Goal: Task Accomplishment & Management: Complete application form

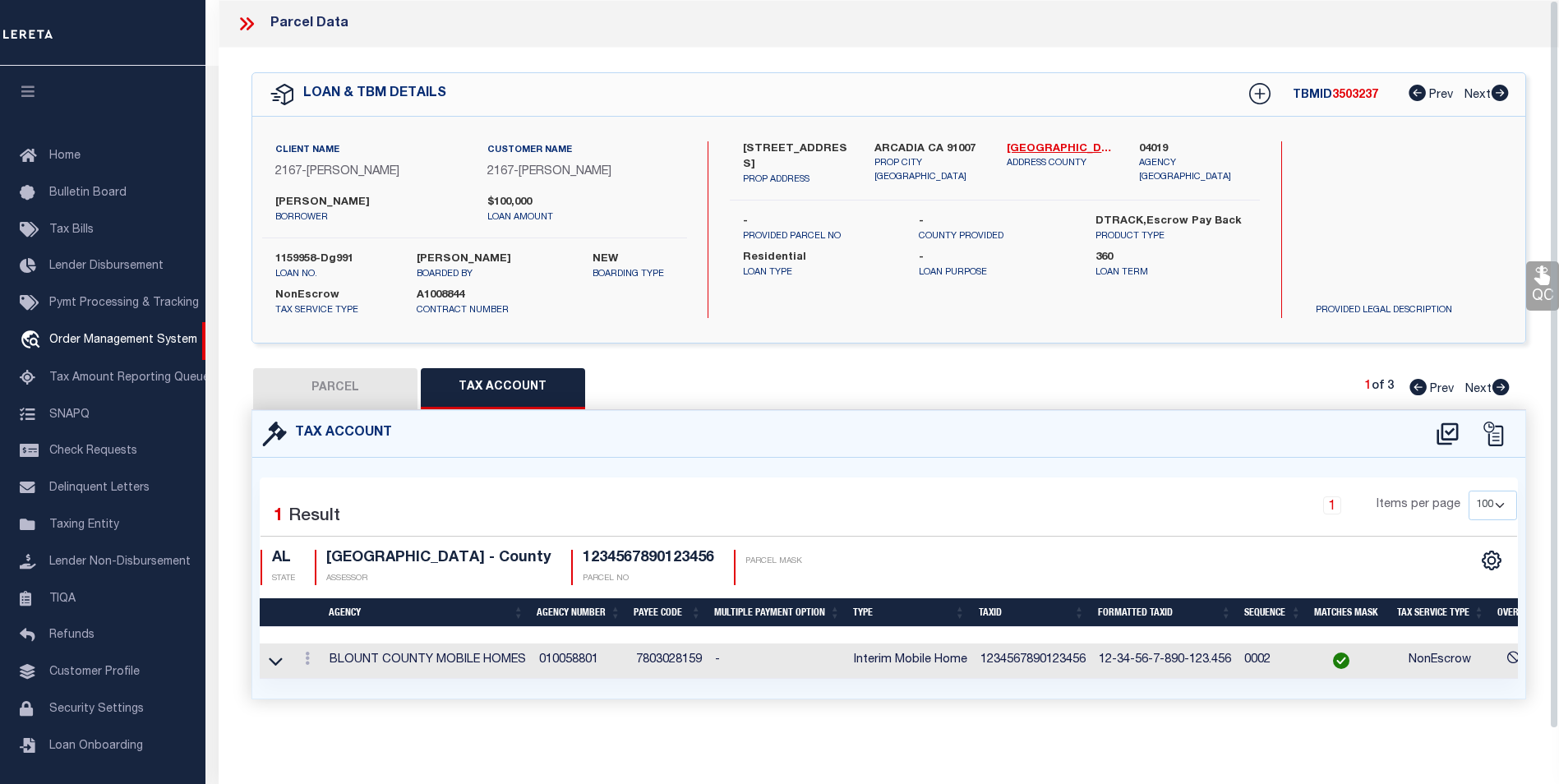
select select "100"
select select "10"
select select "NonEscrow"
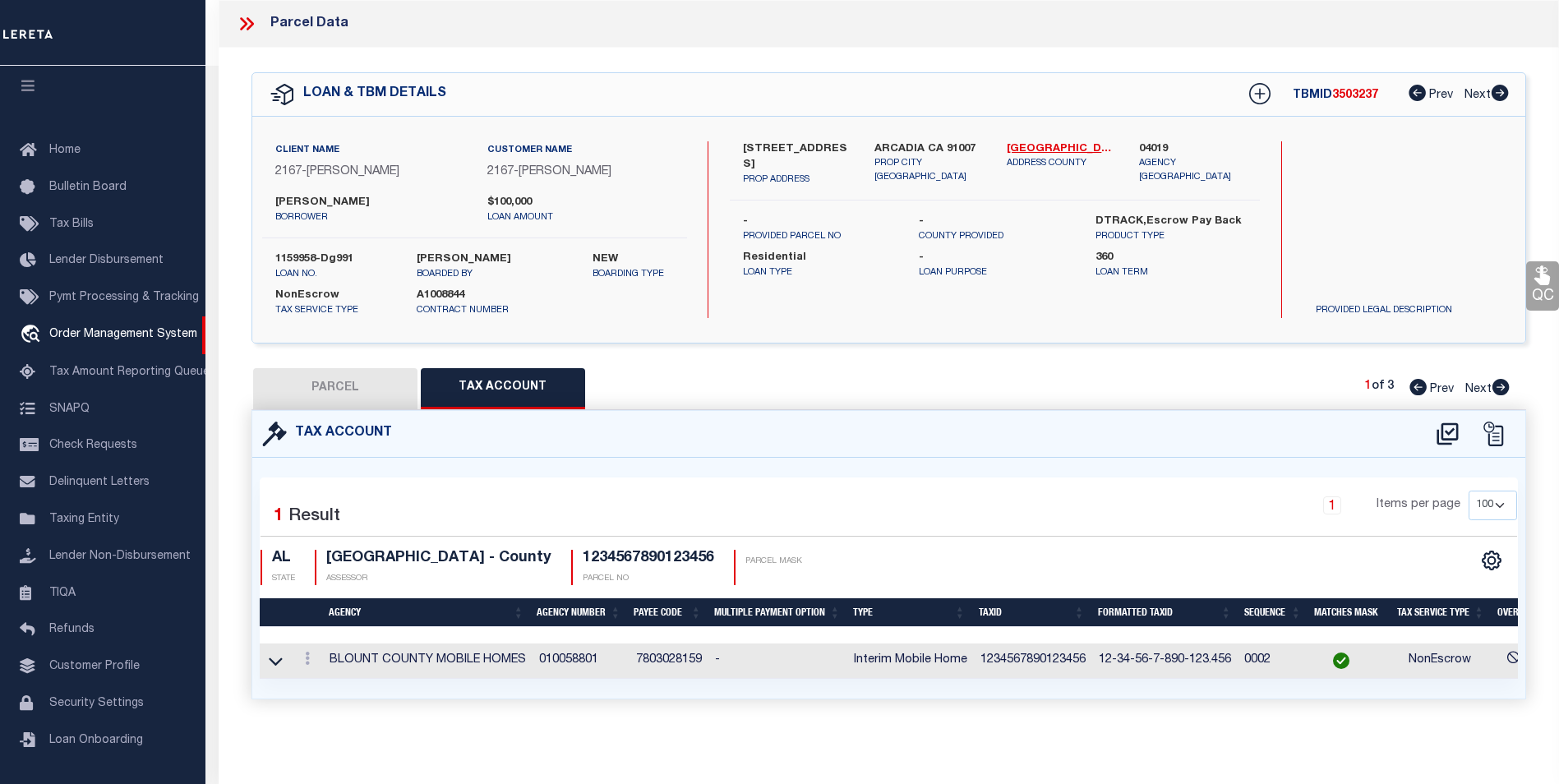
click at [332, 371] on button "PARCEL" at bounding box center [334, 388] width 164 height 41
select select "AS"
select select
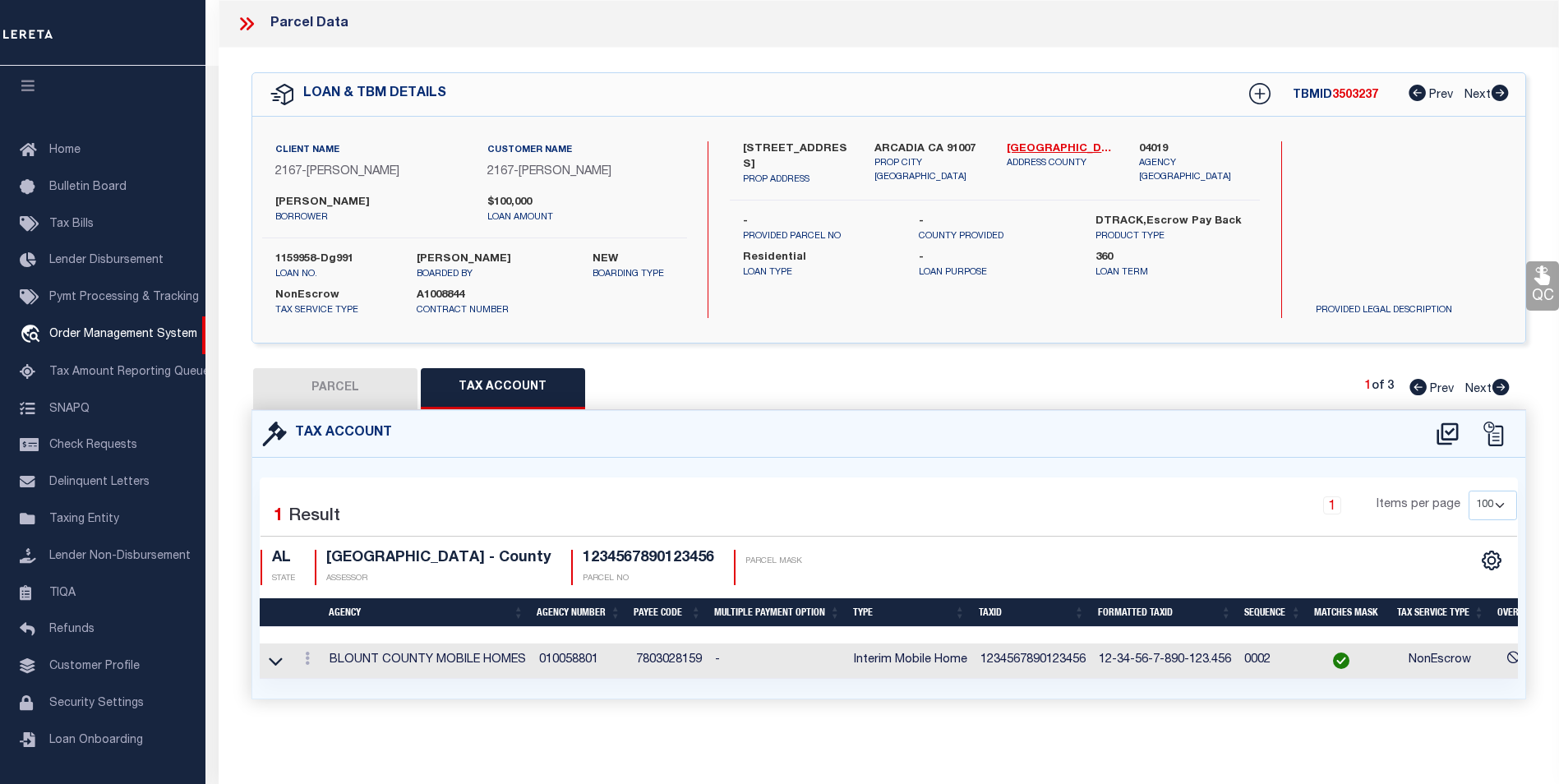
checkbox input "false"
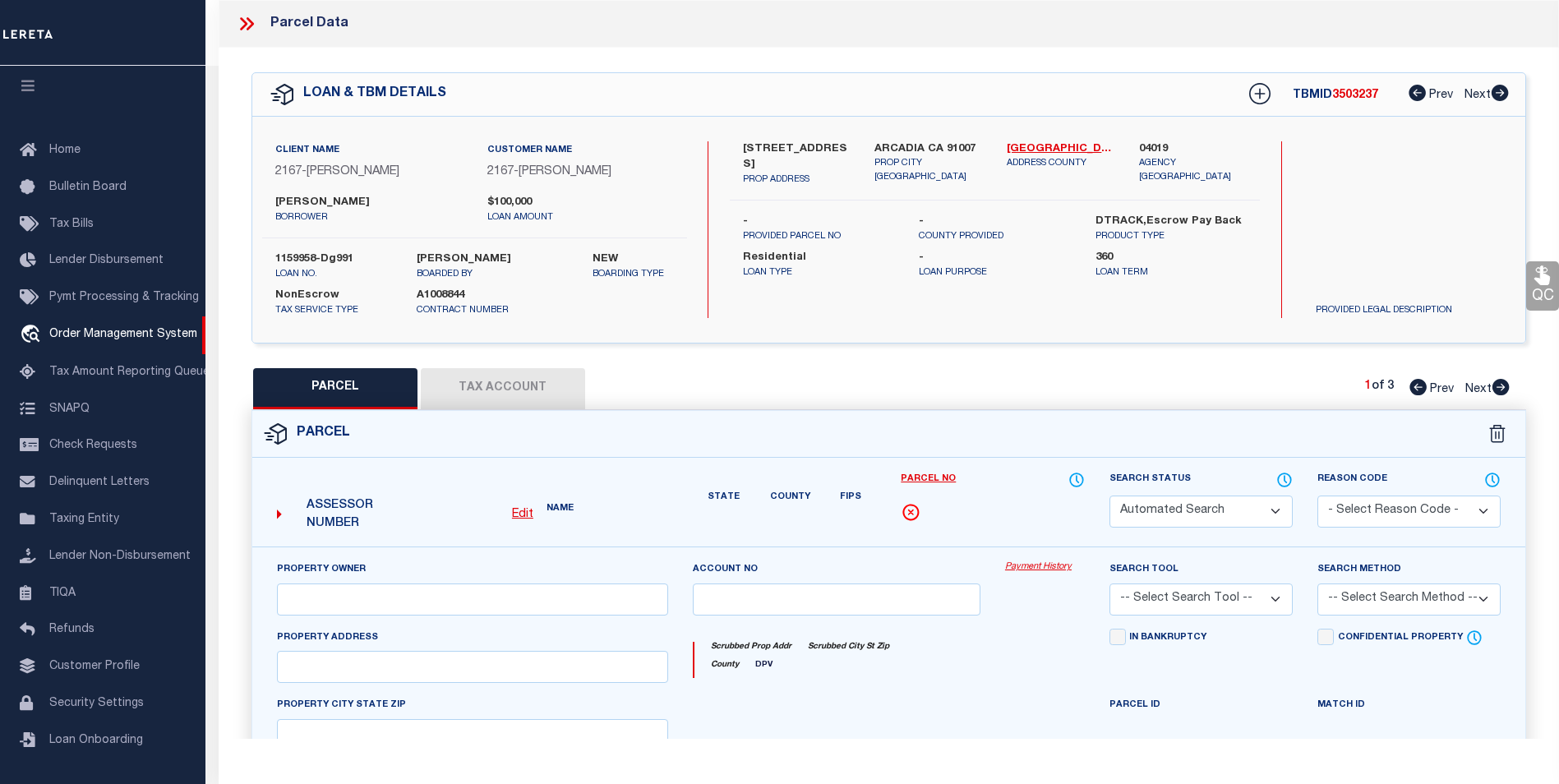
select select "IP"
select select "099"
select select "AGW"
select select "ADD"
type input "712 [PERSON_NAME] PEAK"
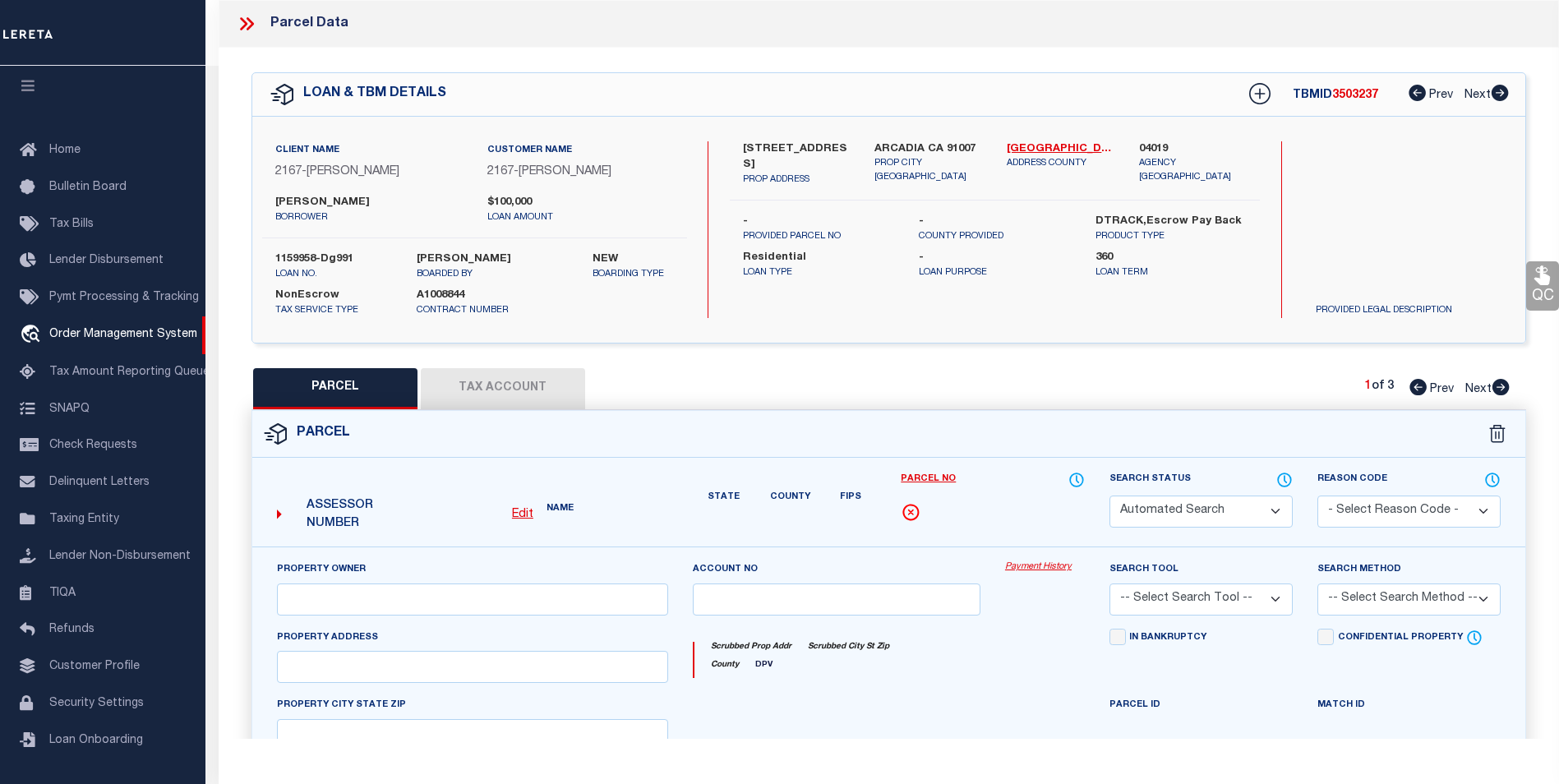
type input "[PERSON_NAME] CO"
type textarea "comment"
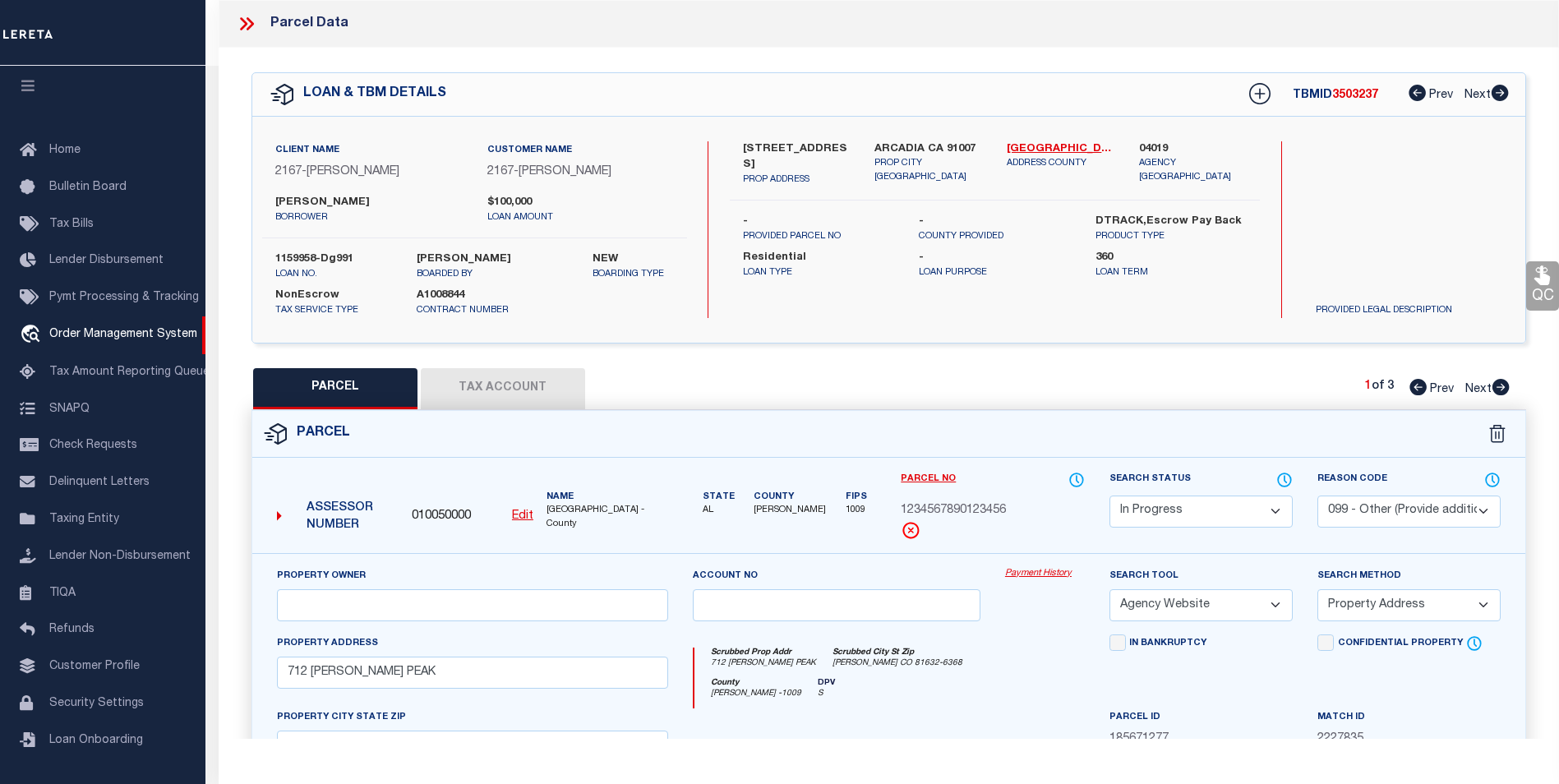
click at [751, 438] on div "Parcel" at bounding box center [888, 434] width 1273 height 47
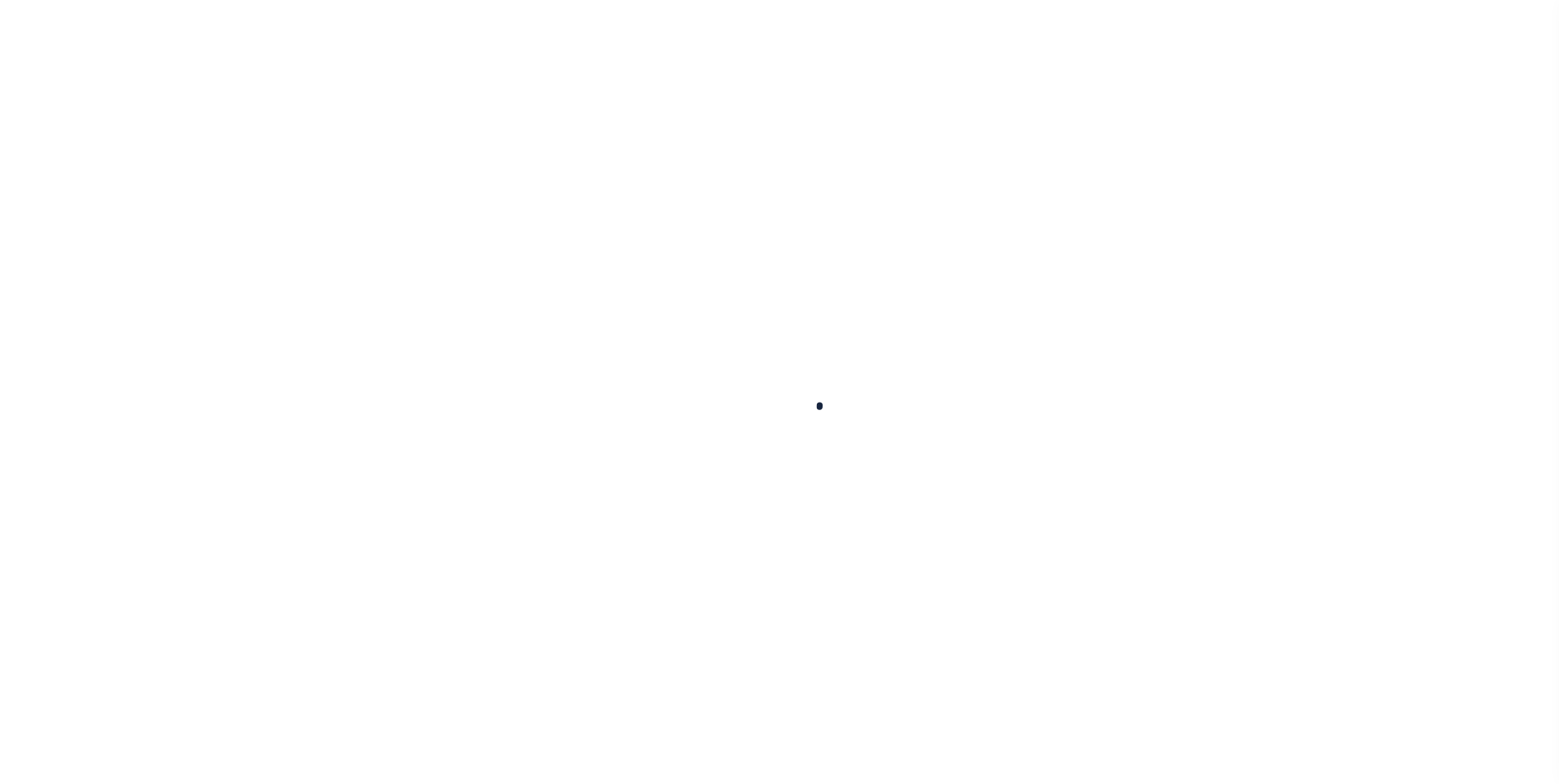
select select "10"
select select "NonEscrow"
type input "[STREET_ADDRESS]"
select select
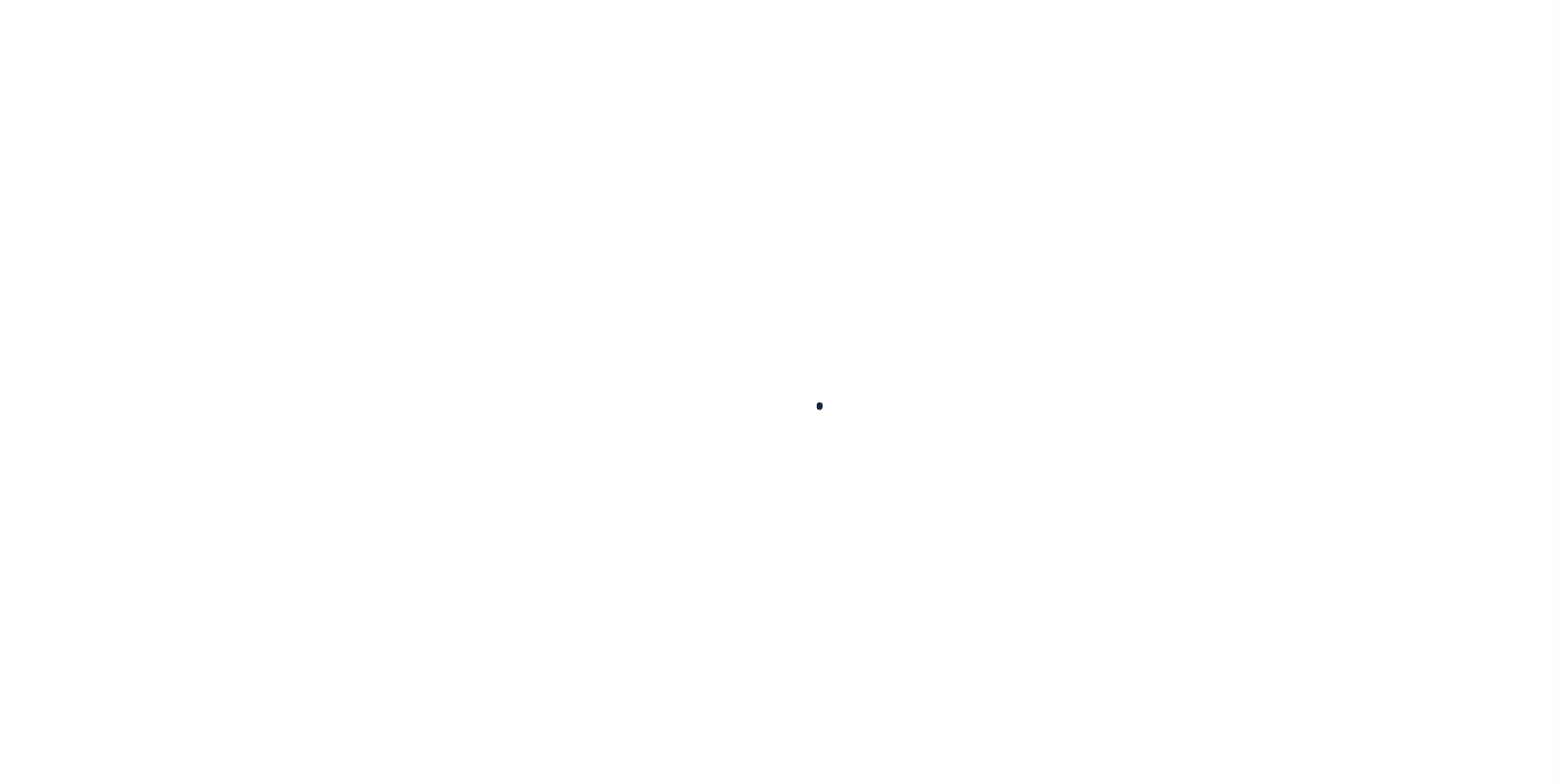
type input "ARCADIA CA 91007"
type input "CA"
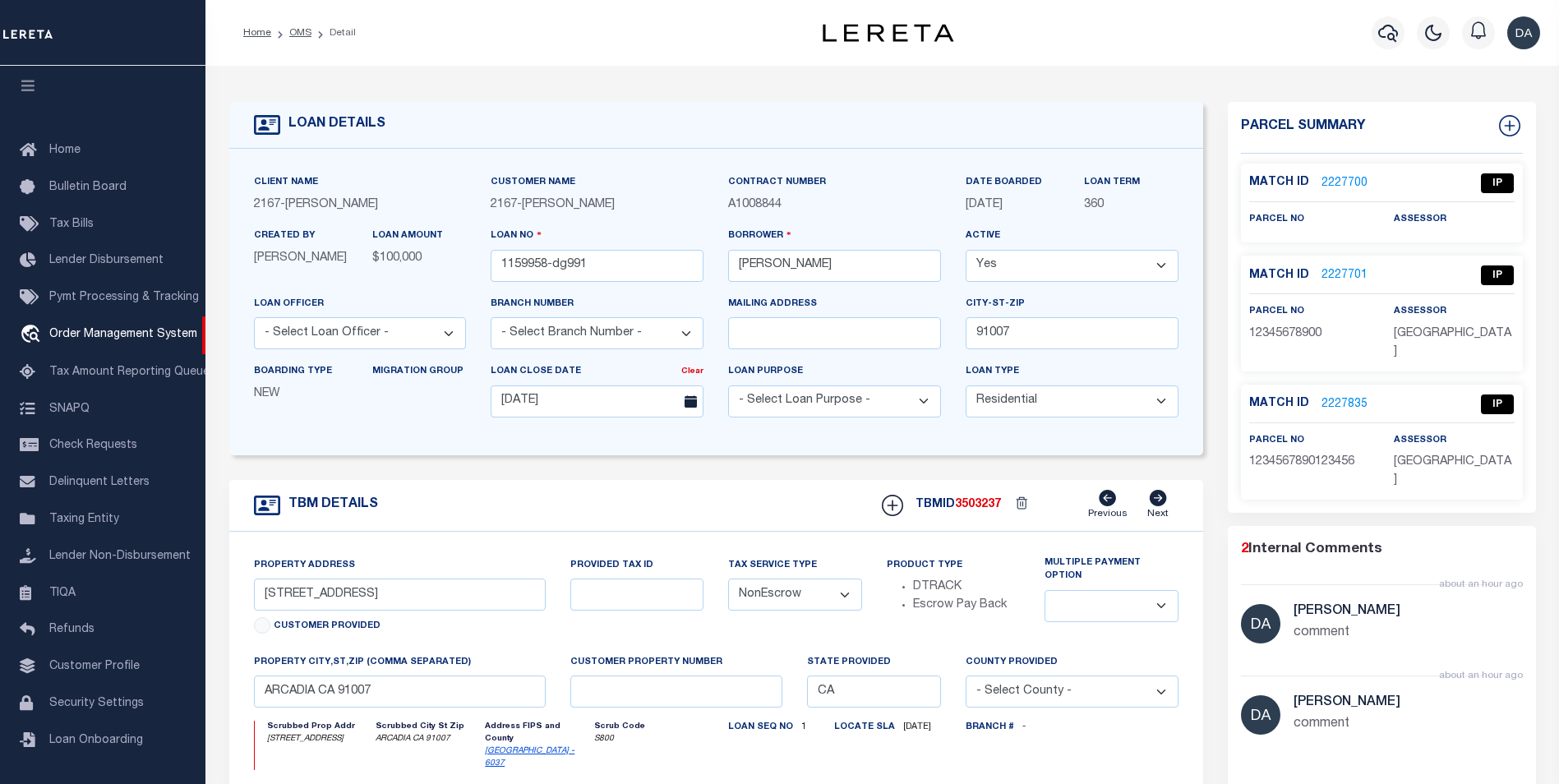
click at [1340, 396] on link "2227835" at bounding box center [1345, 404] width 46 height 17
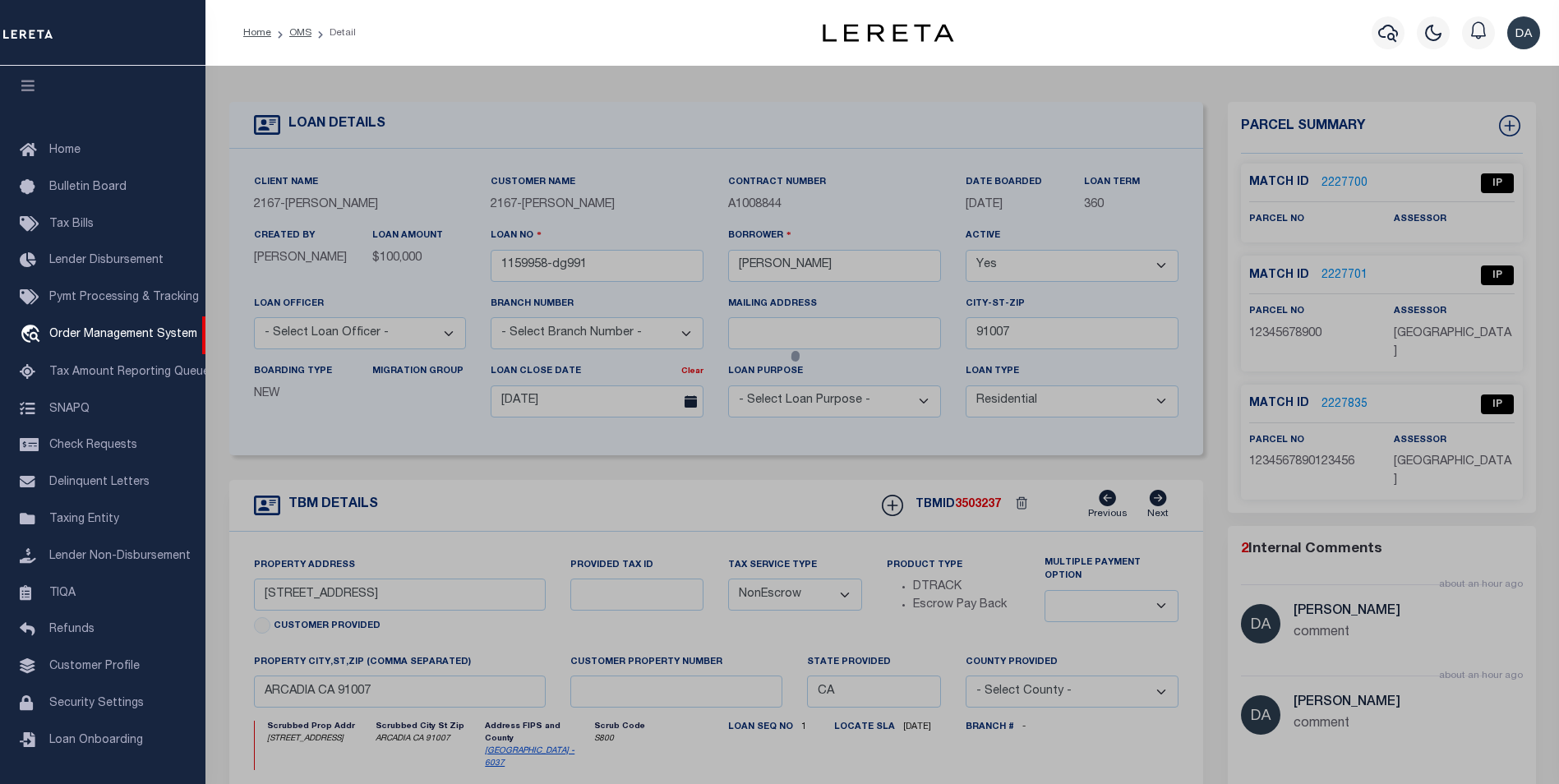
checkbox input "false"
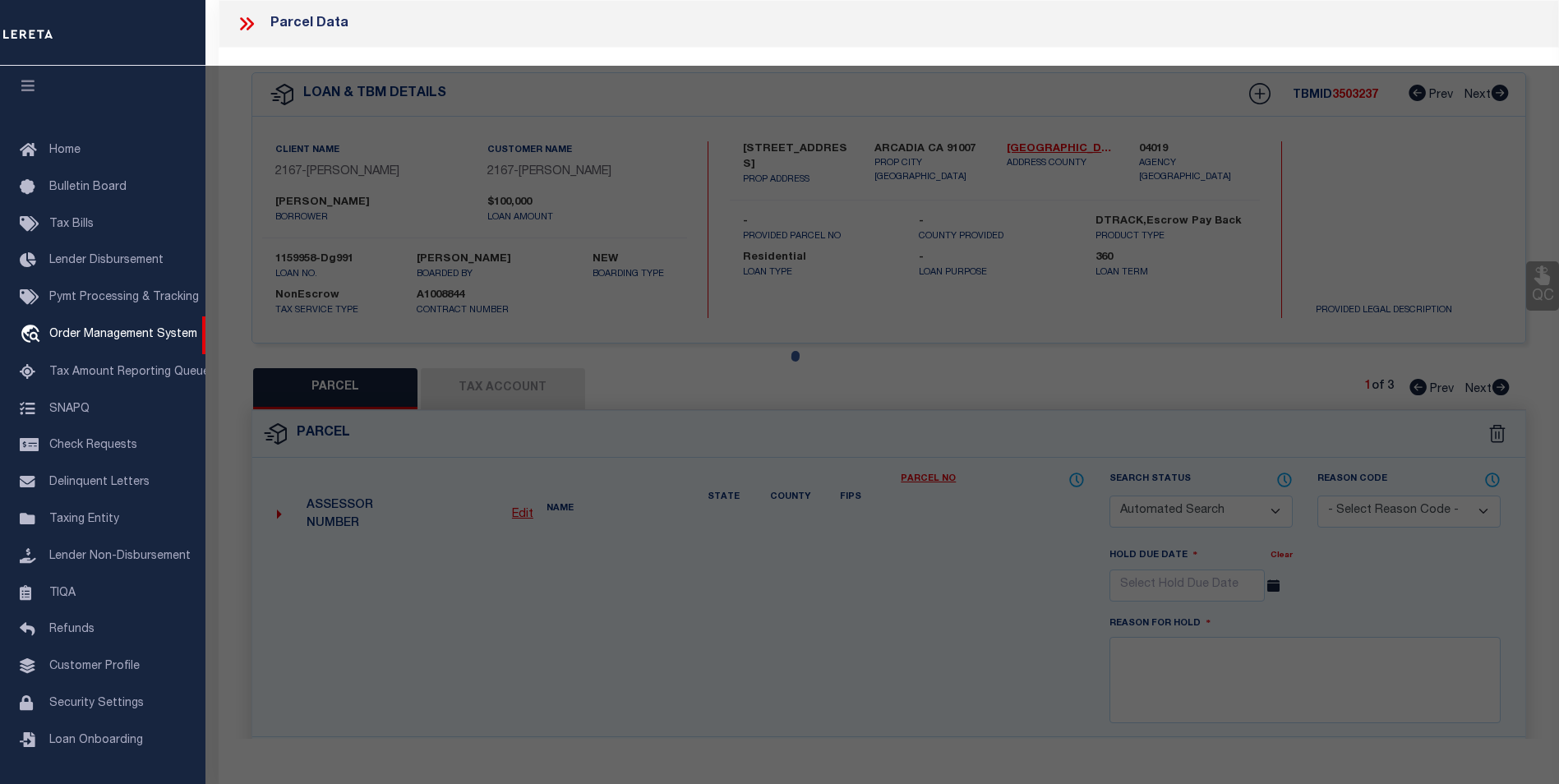
select select "IP"
select select "099"
select select "AGW"
select select "ADD"
type input "712 [PERSON_NAME] PEAK"
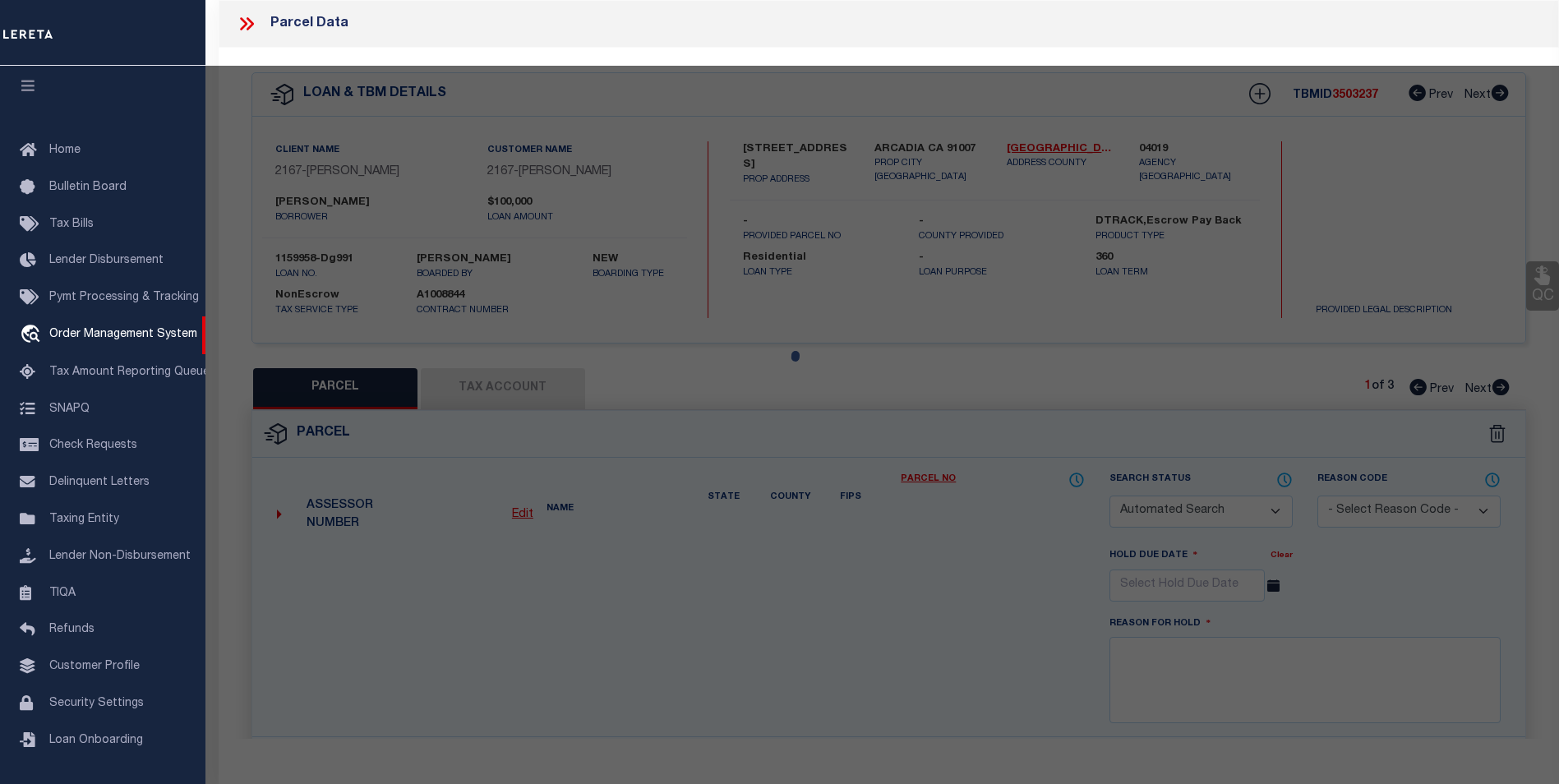
type input "[PERSON_NAME] CO"
type textarea "comment"
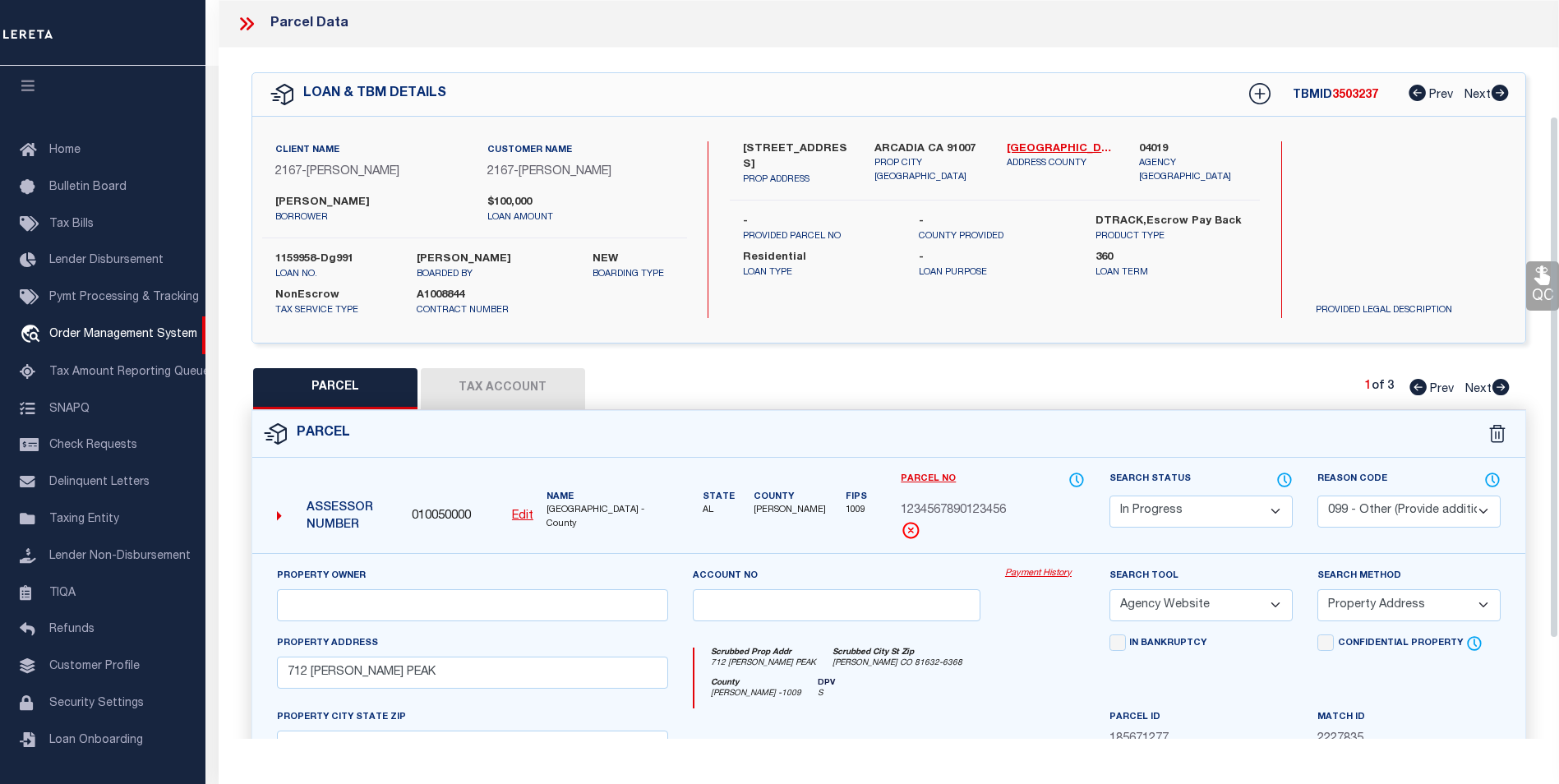
scroll to position [304, 0]
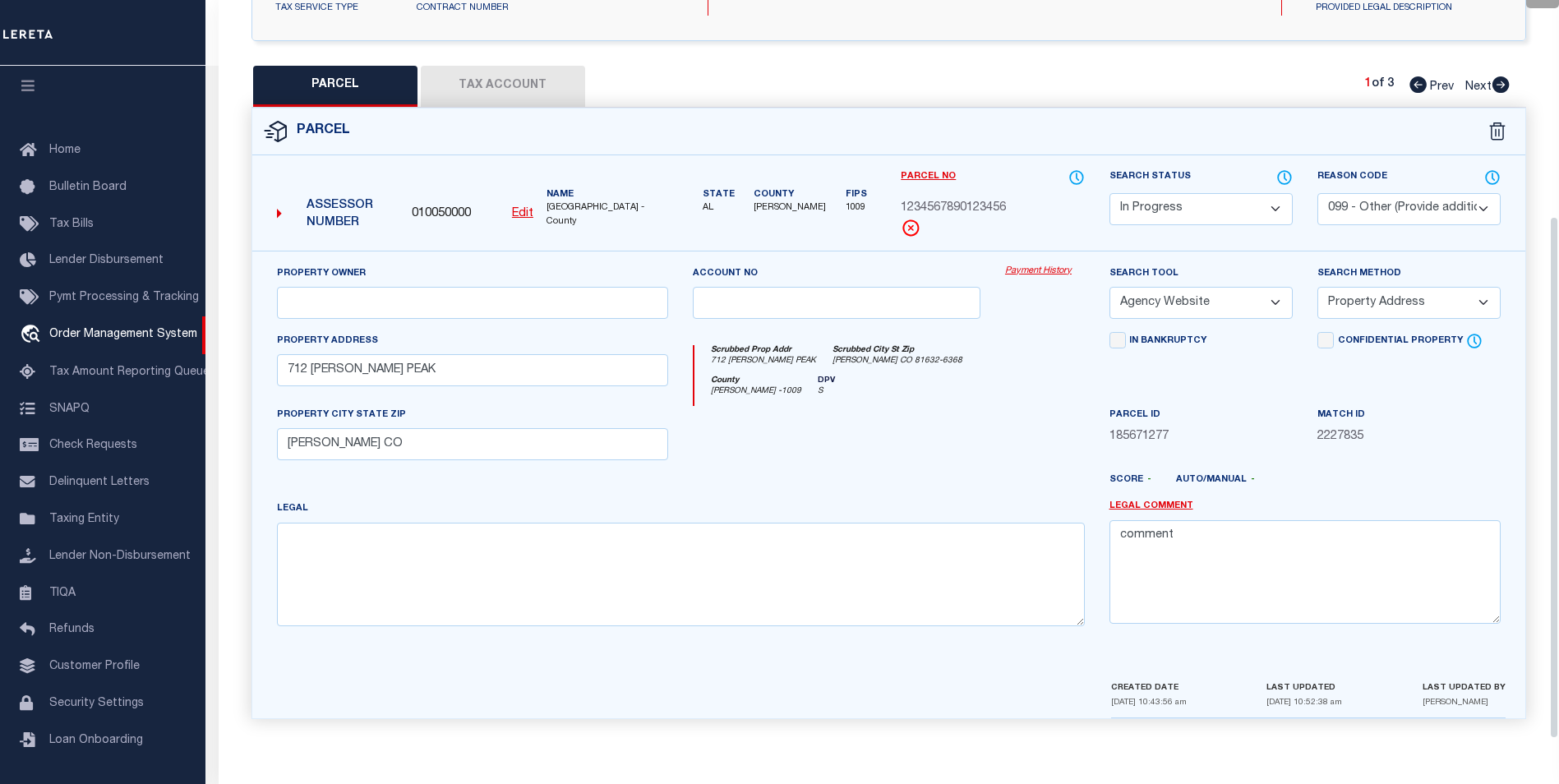
drag, startPoint x: 421, startPoint y: 725, endPoint x: 429, endPoint y: 718, distance: 10.6
click at [421, 725] on div "Parcel 010050000 Edit" at bounding box center [888, 423] width 1299 height 632
click at [1171, 210] on select "Automated Search Bad Parcel Complete Duplicate Parcel High Dollar Reporting In …" at bounding box center [1202, 209] width 183 height 32
click at [1110, 193] on select "Automated Search Bad Parcel Complete Duplicate Parcel High Dollar Reporting In …" at bounding box center [1202, 209] width 183 height 32
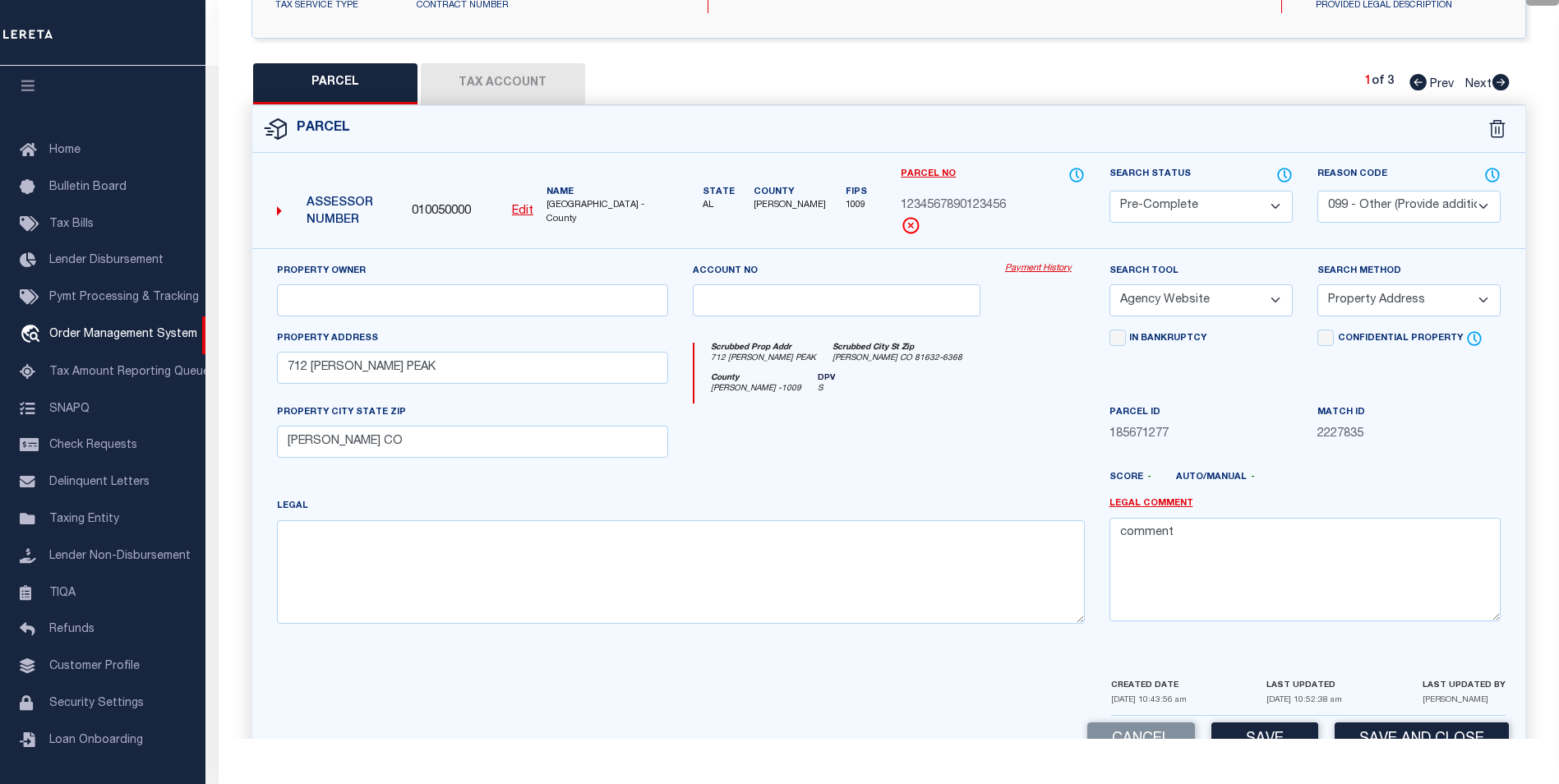
scroll to position [353, 0]
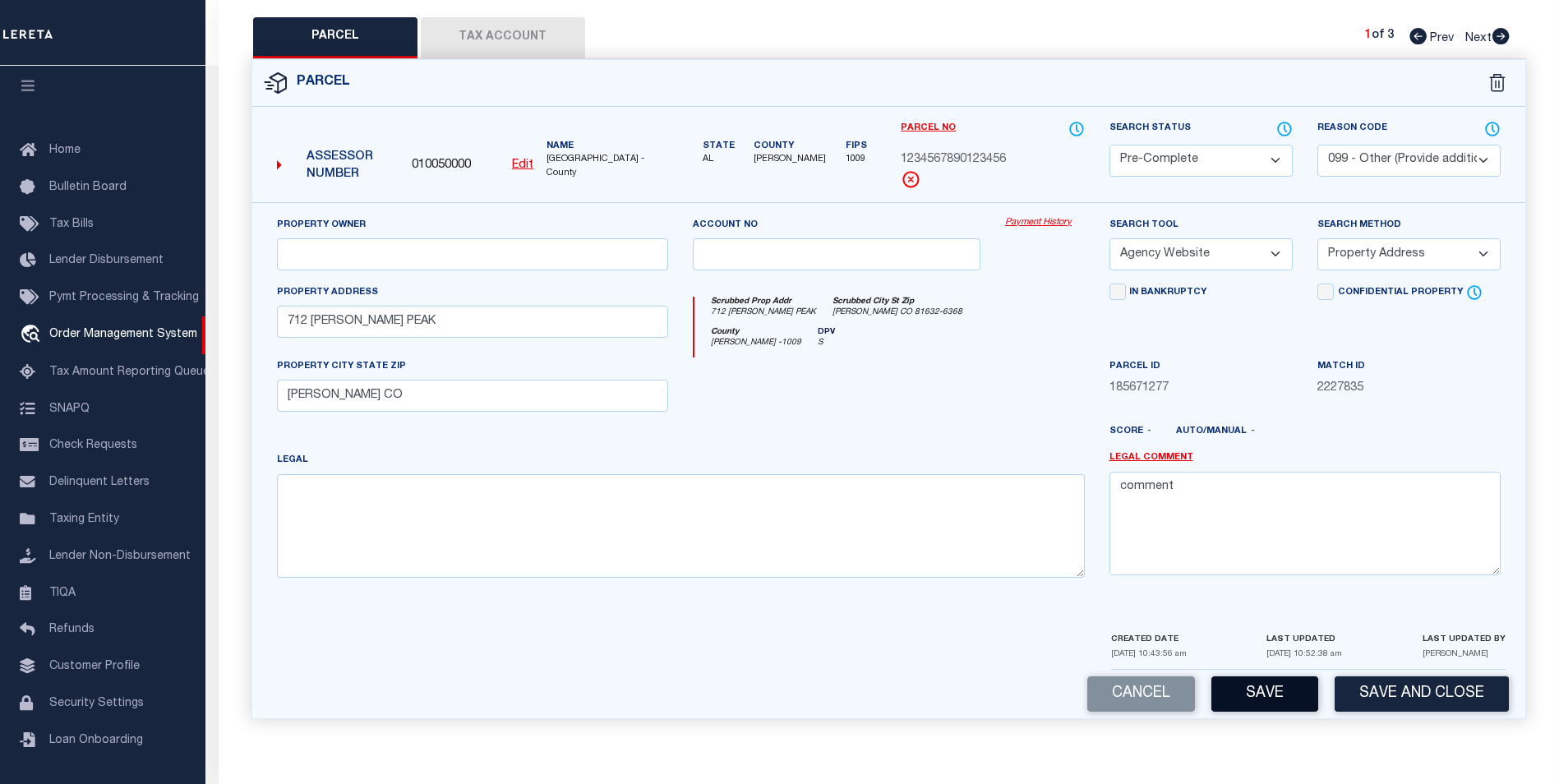
click at [1251, 684] on button "Save" at bounding box center [1264, 693] width 107 height 36
select select "AS"
select select
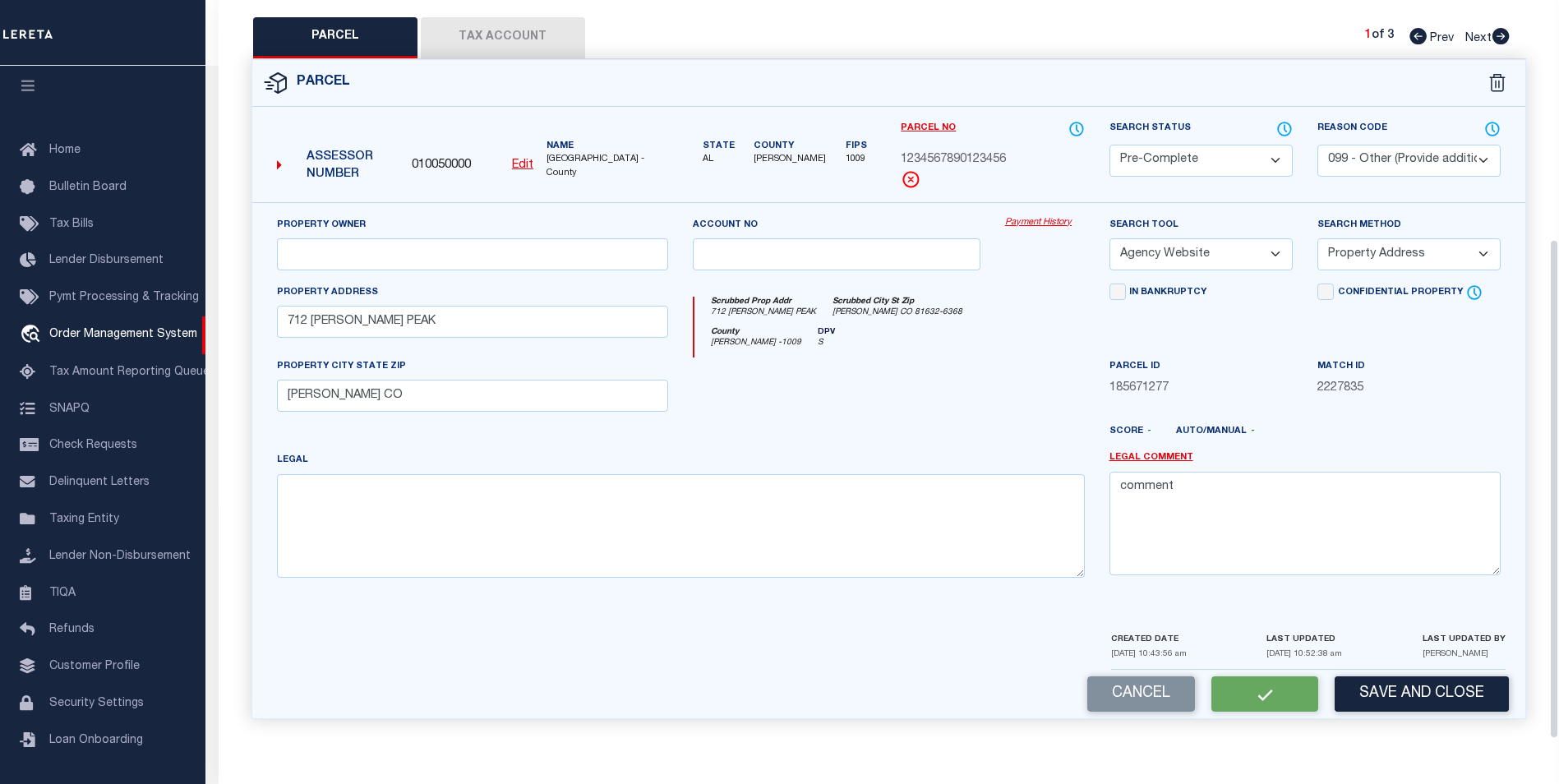
checkbox input "false"
select select "PC"
select select "099"
select select "AGW"
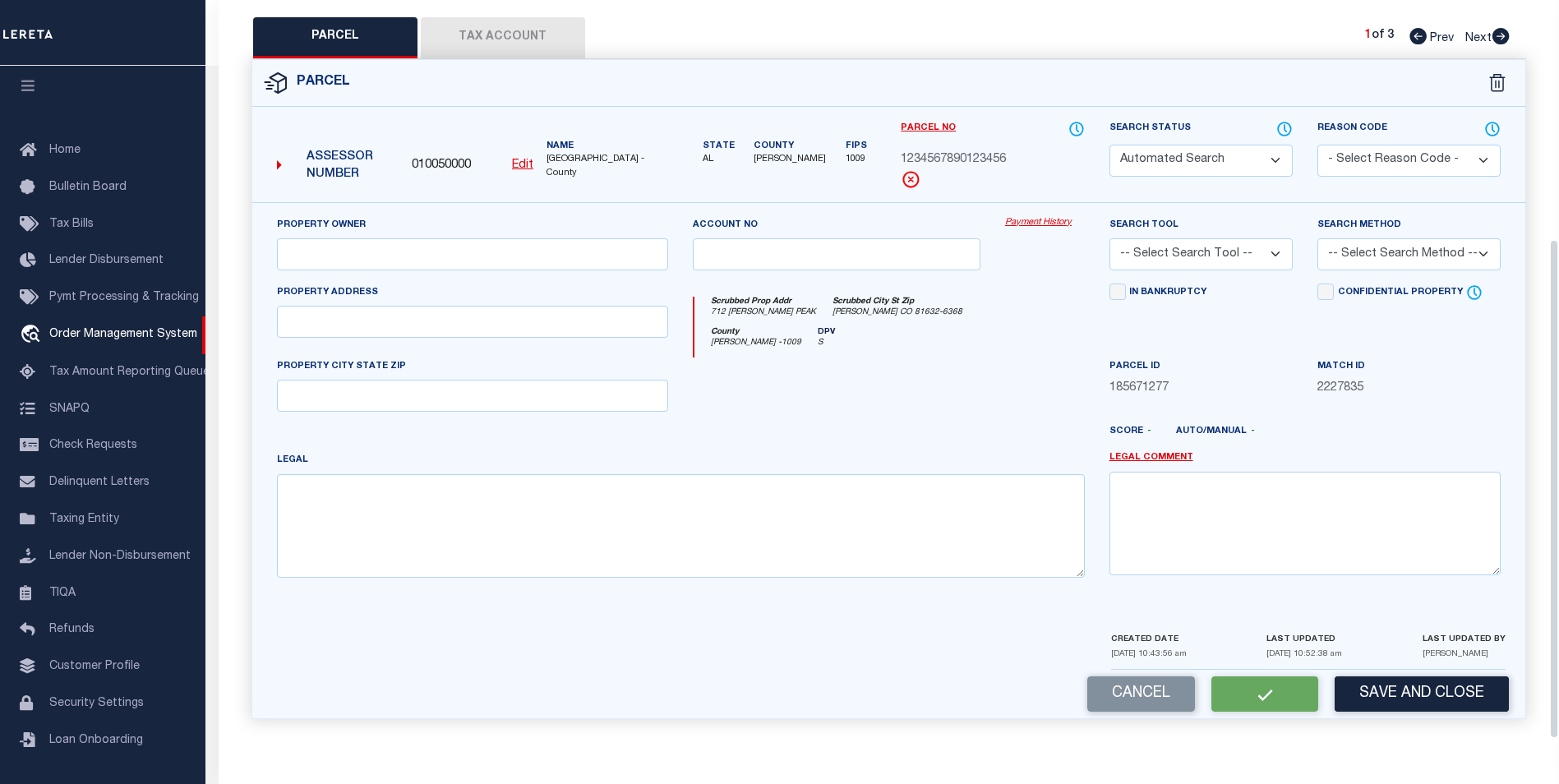
select select "ADD"
type input "712 [PERSON_NAME] PEAK"
type input "[PERSON_NAME] CO"
type textarea "comment"
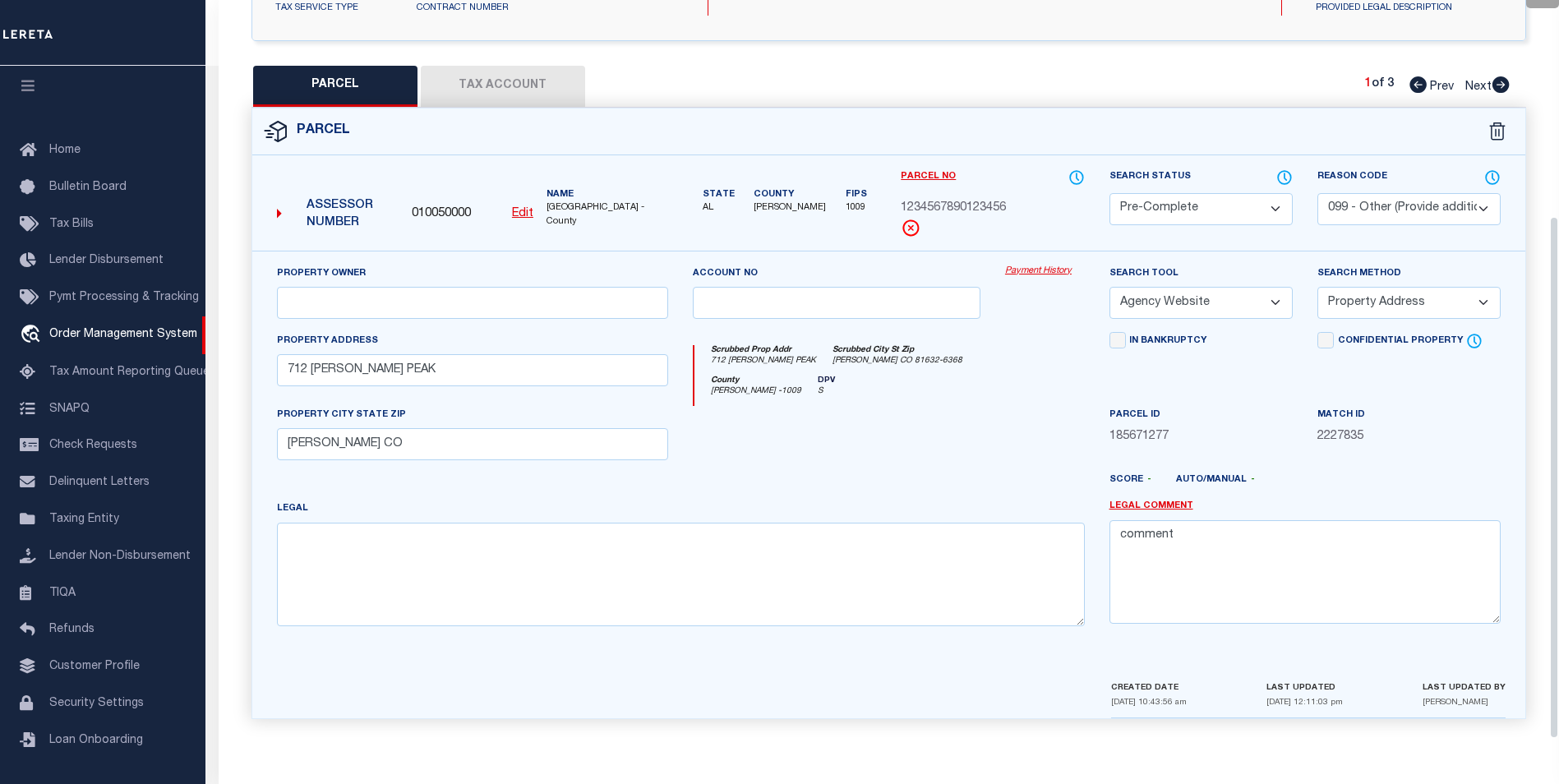
scroll to position [304, 0]
click at [465, 654] on div "Property Owner Account no Payment History Search Tool -- Select Search Tool -- …" at bounding box center [888, 465] width 1273 height 429
